Goal: Information Seeking & Learning: Learn about a topic

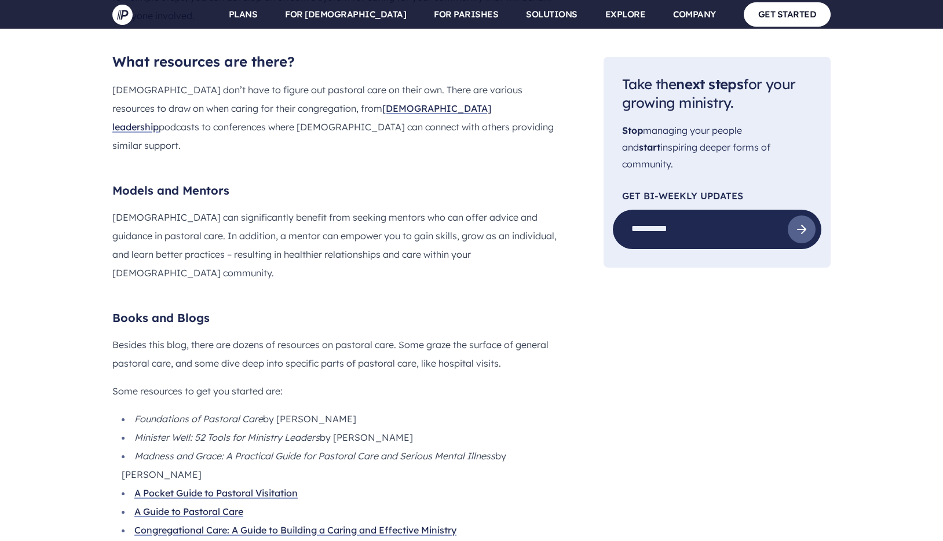
scroll to position [1923, 0]
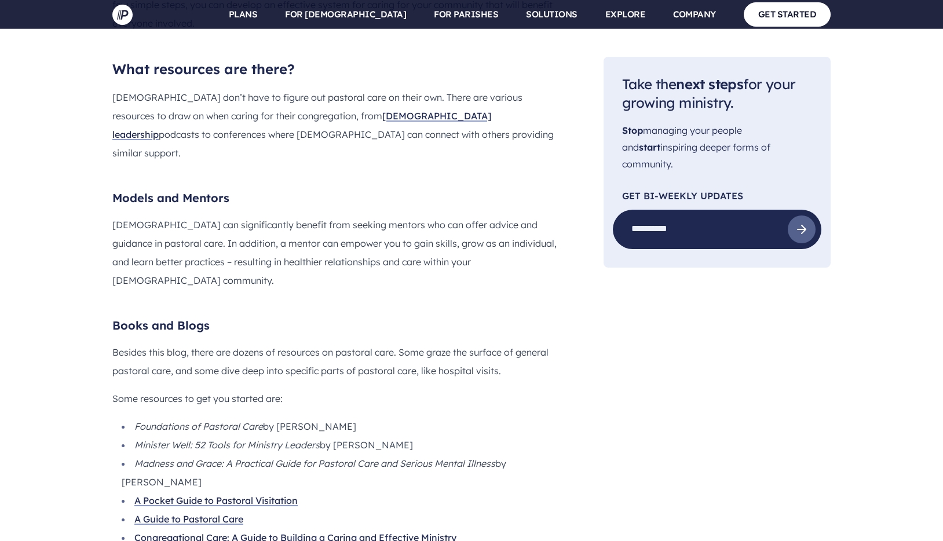
click at [166, 495] on link "A Pocket Guide to Pastoral Visitation" at bounding box center [215, 501] width 163 height 12
click at [212, 515] on link "A Guide to Pastoral Care" at bounding box center [188, 521] width 109 height 12
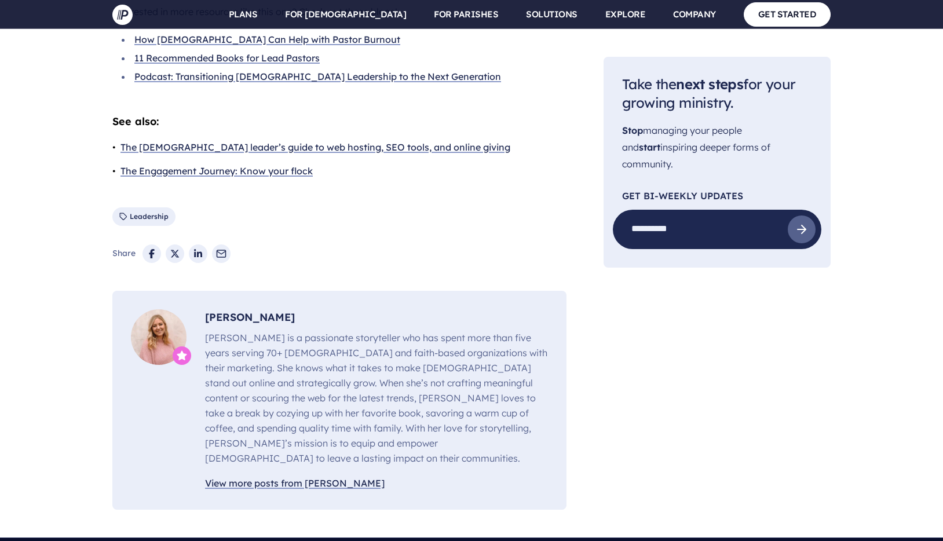
scroll to position [3924, 0]
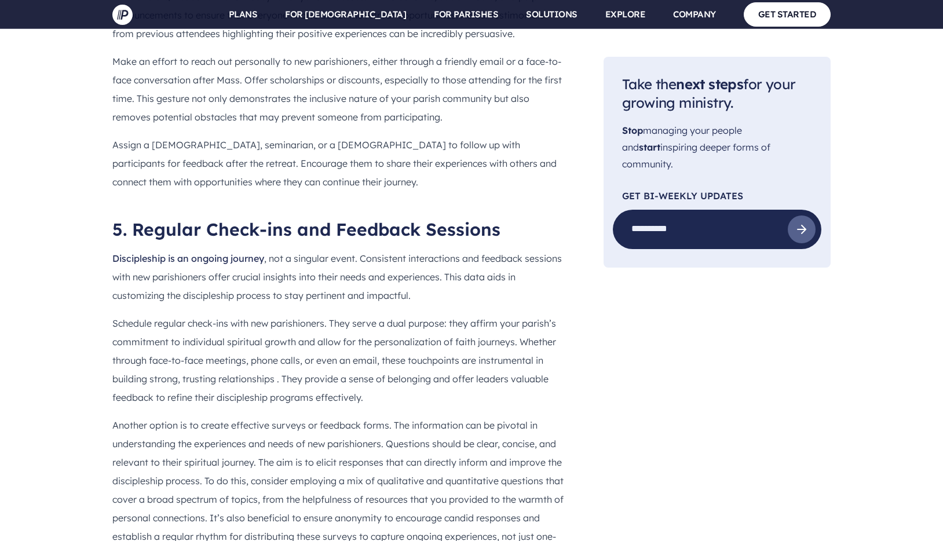
scroll to position [2412, 0]
